Goal: Task Accomplishment & Management: Manage account settings

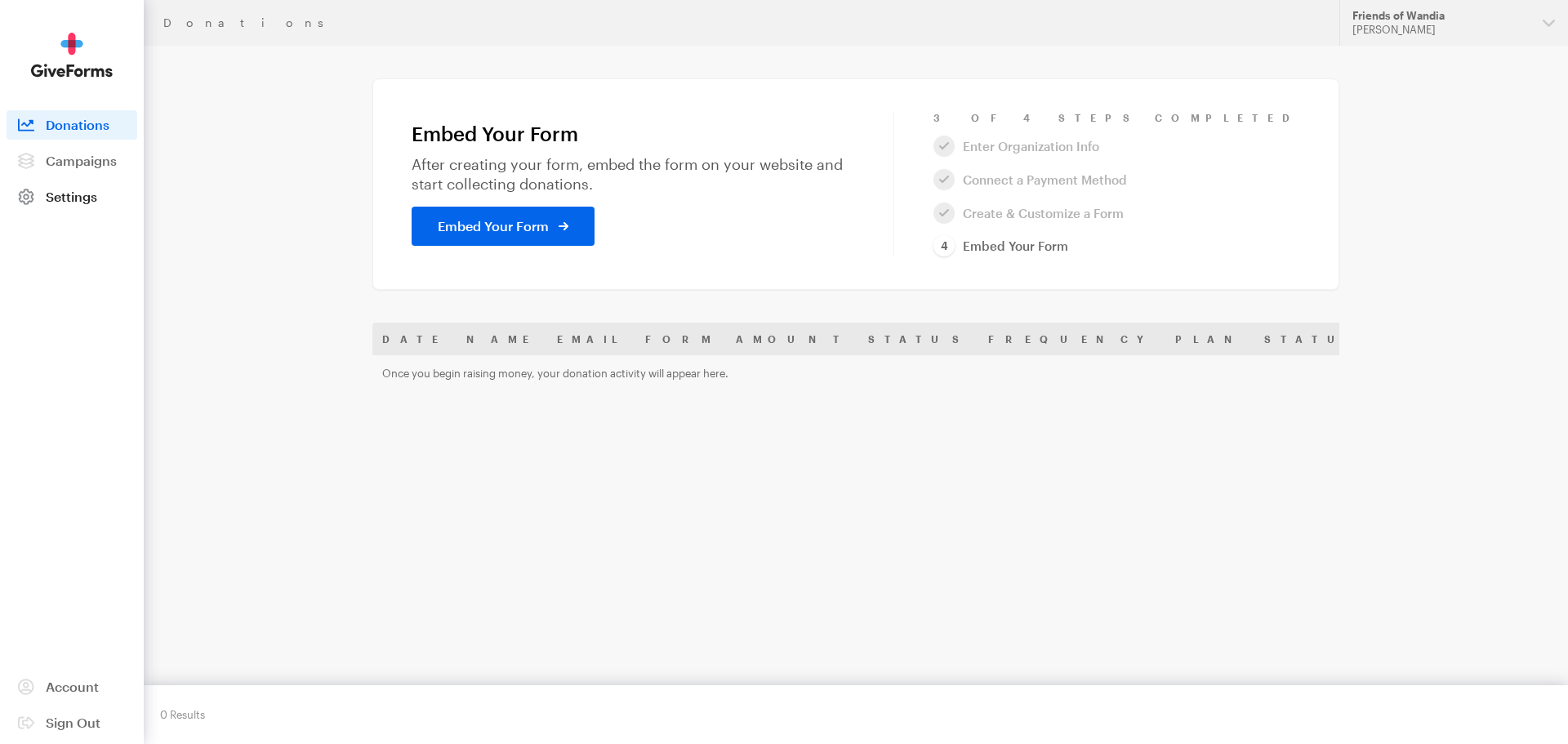
click at [67, 194] on span "Settings" at bounding box center [72, 197] width 52 height 16
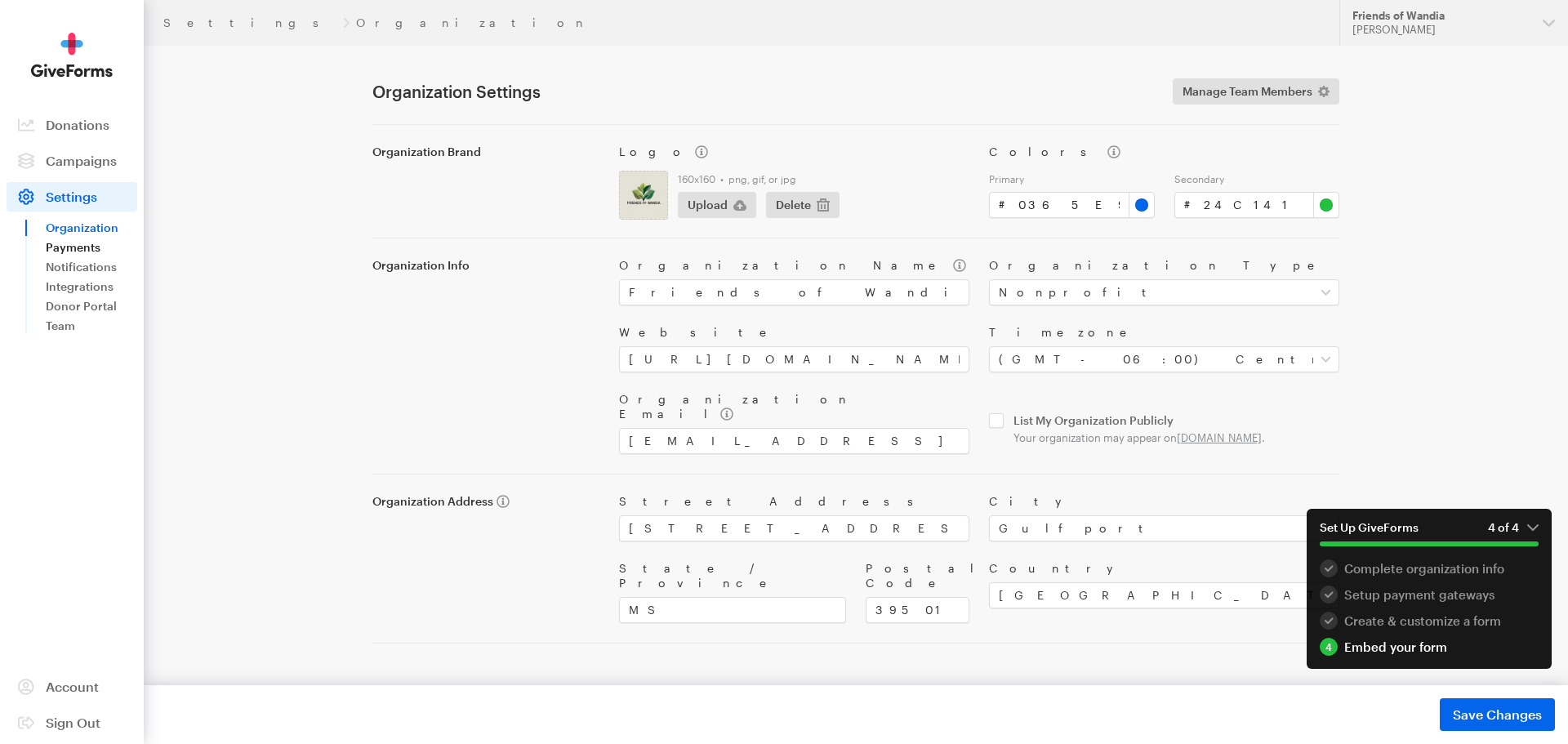
click at [73, 243] on link "Payments" at bounding box center [92, 247] width 92 height 20
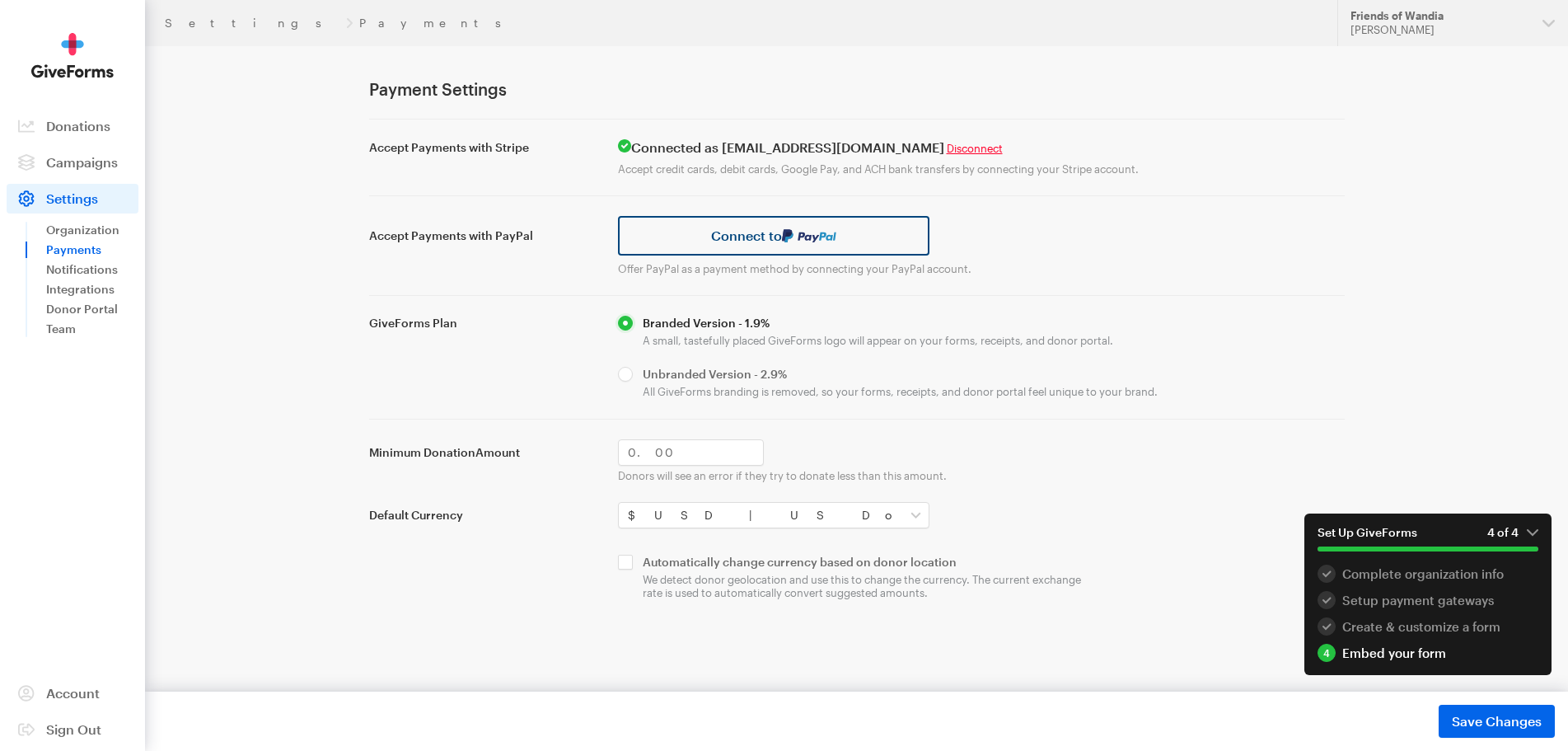
click at [746, 237] on link "Connect to" at bounding box center [774, 235] width 313 height 39
